Goal: Information Seeking & Learning: Learn about a topic

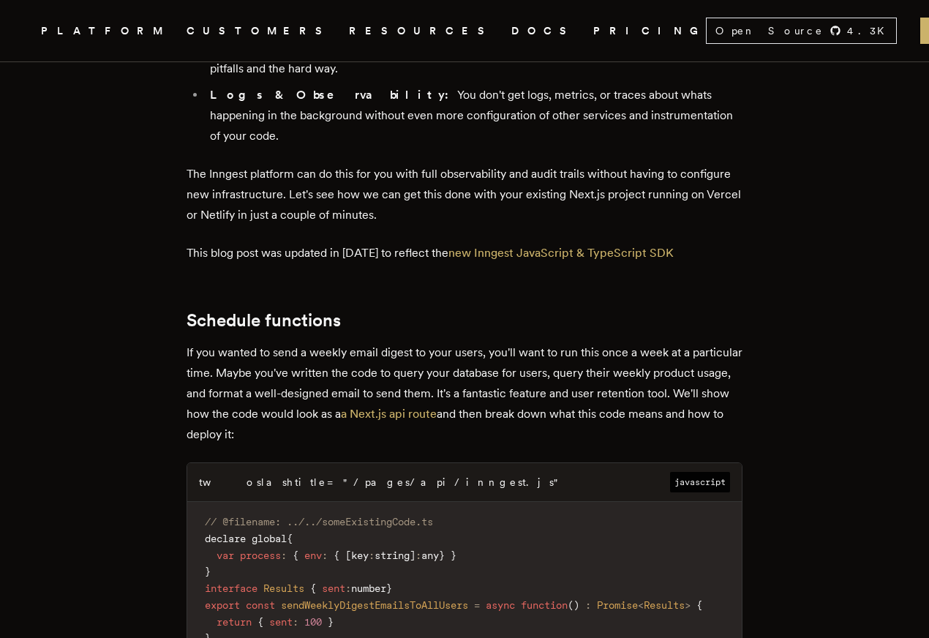
scroll to position [945, 0]
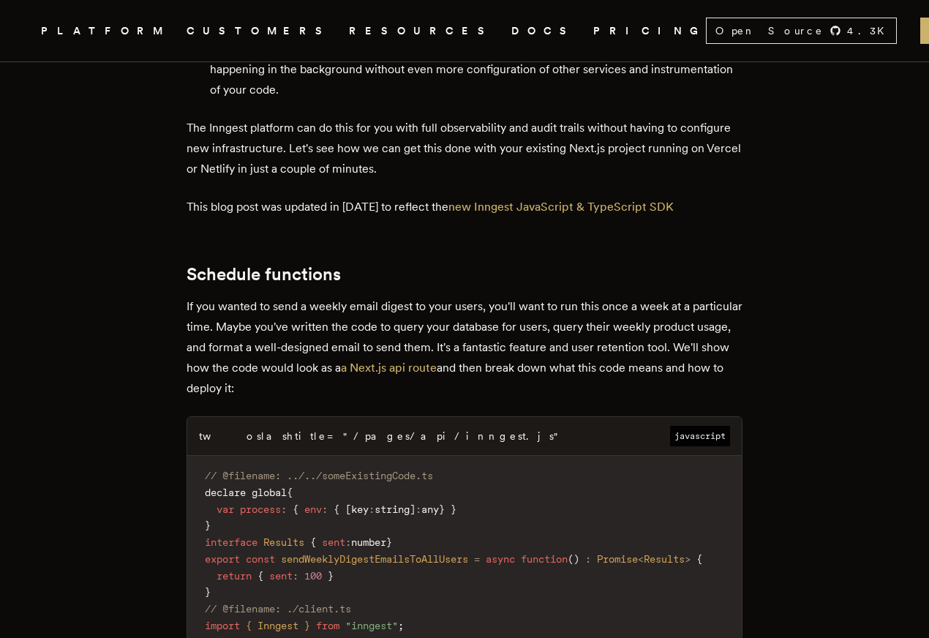
click at [609, 324] on p "If you wanted to send a weekly email digest to your users, you'll want to run t…" at bounding box center [465, 347] width 556 height 102
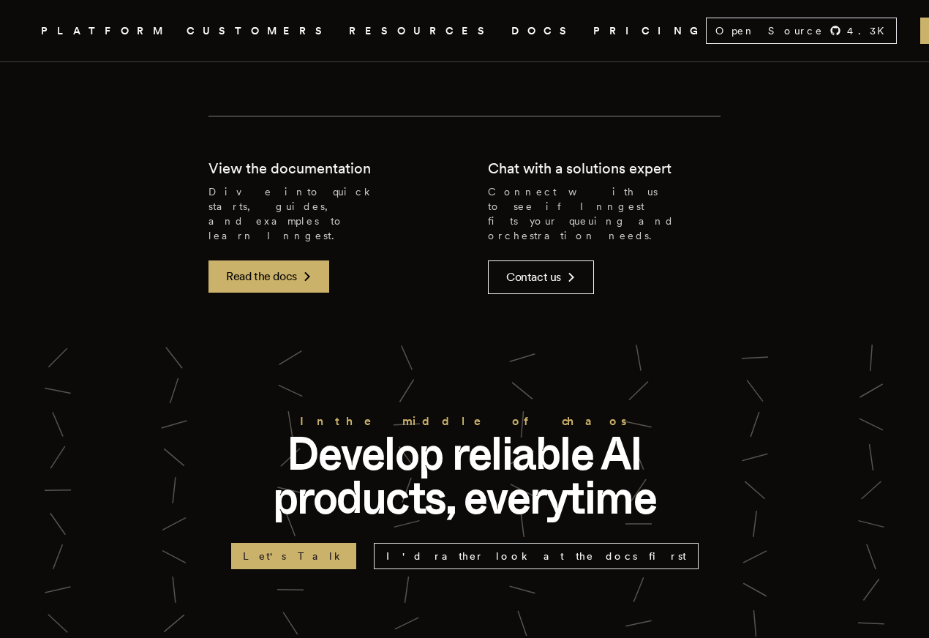
scroll to position [6576, 0]
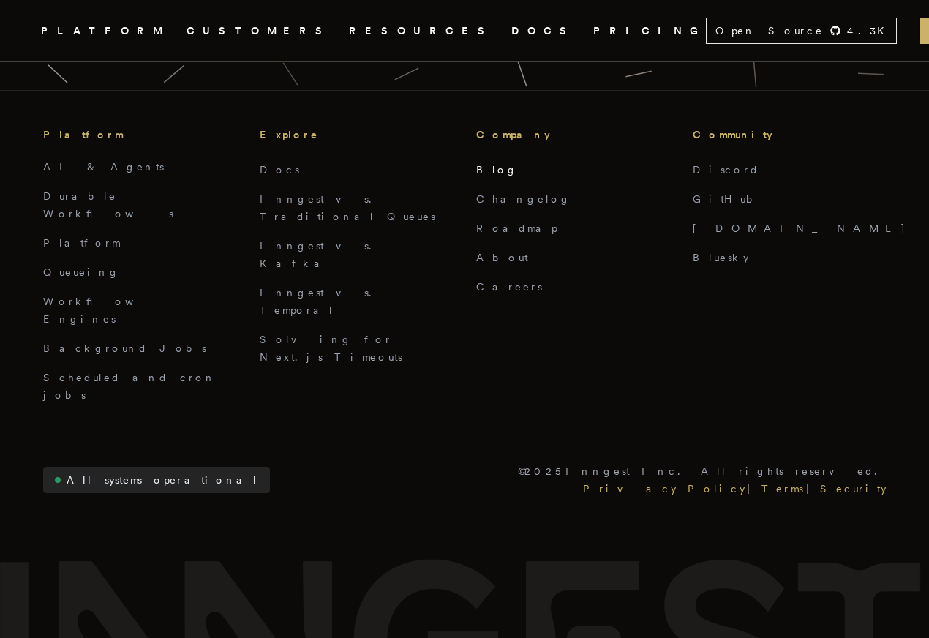
click at [488, 164] on link "Blog" at bounding box center [497, 170] width 42 height 12
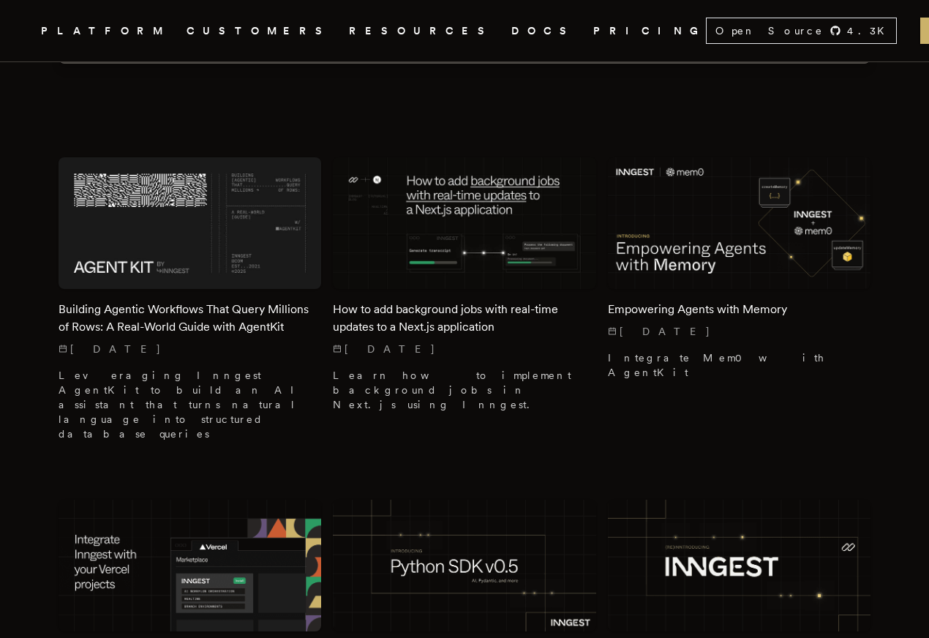
scroll to position [394, 0]
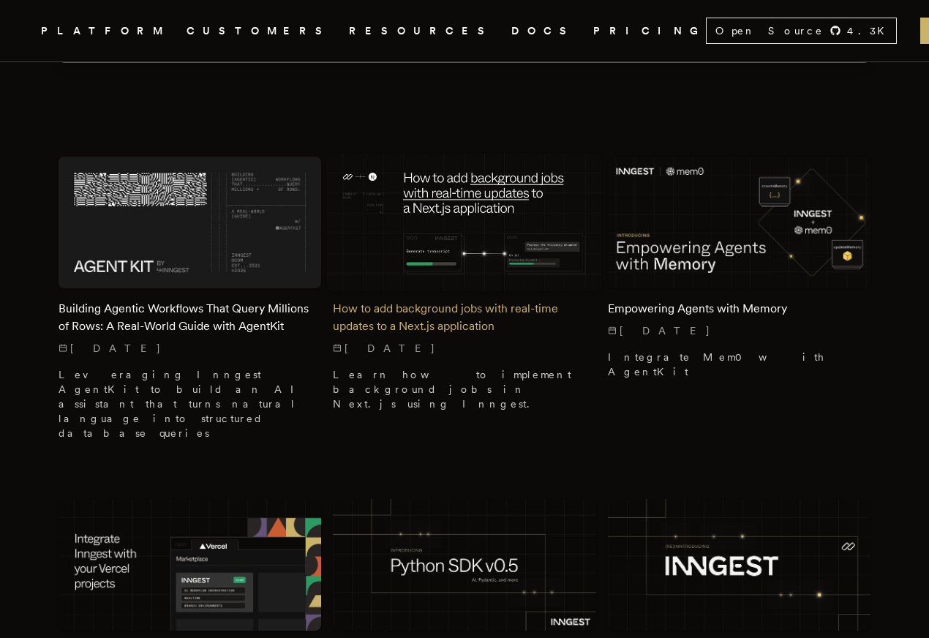
click at [426, 325] on h2 "How to add background jobs with real-time updates to a Next.js application" at bounding box center [464, 317] width 263 height 35
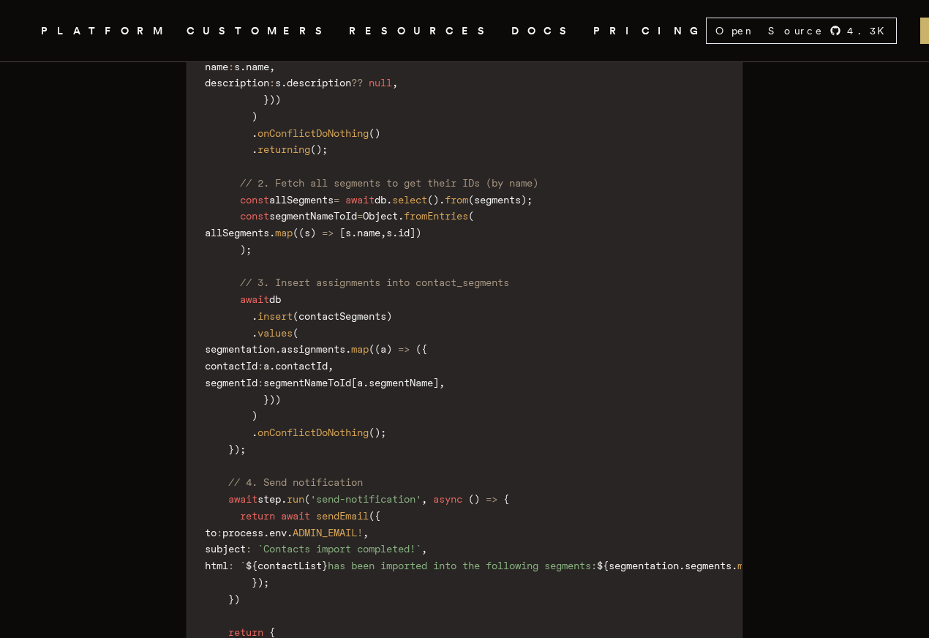
scroll to position [7214, 0]
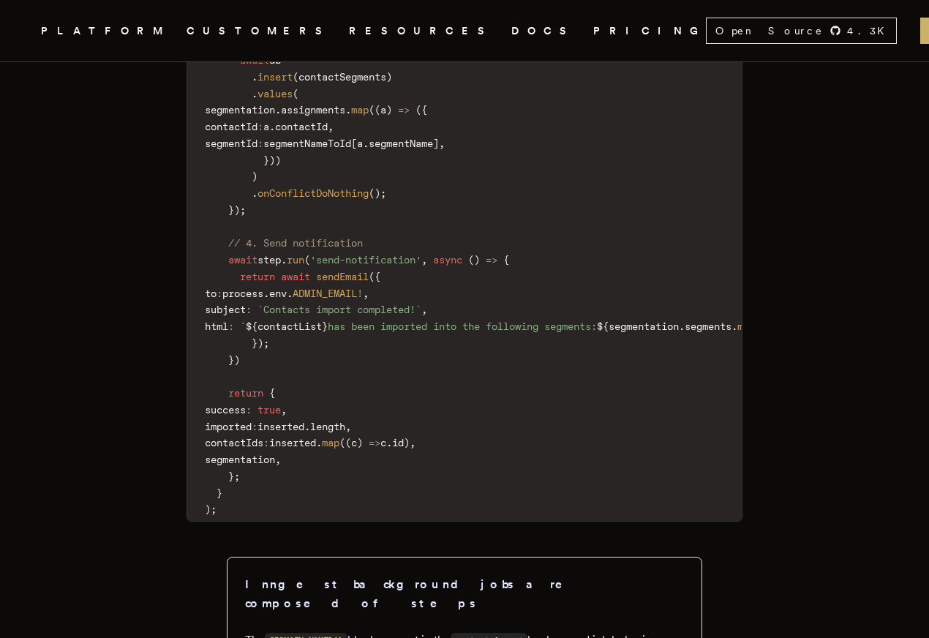
click at [593, 29] on link "PRICING" at bounding box center [649, 31] width 113 height 18
